Goal: Find contact information: Find contact information

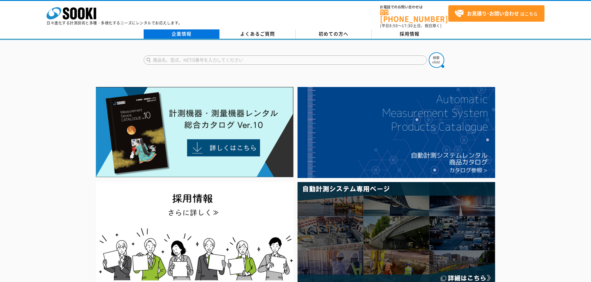
click at [194, 34] on link "企業情報" at bounding box center [182, 33] width 76 height 9
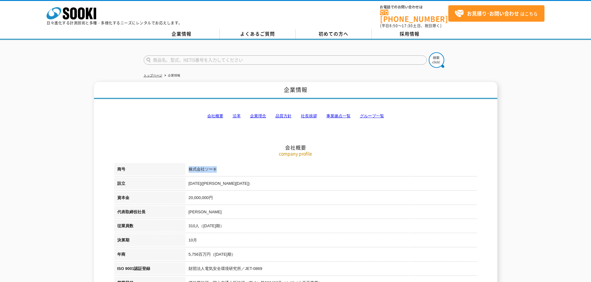
drag, startPoint x: 226, startPoint y: 164, endPoint x: 189, endPoint y: 165, distance: 36.3
click at [189, 165] on td "株式会社ソーキ" at bounding box center [330, 170] width 291 height 14
copy td "株式会社ソーキ"
click at [80, 11] on icon at bounding box center [81, 13] width 7 height 12
